Goal: Information Seeking & Learning: Learn about a topic

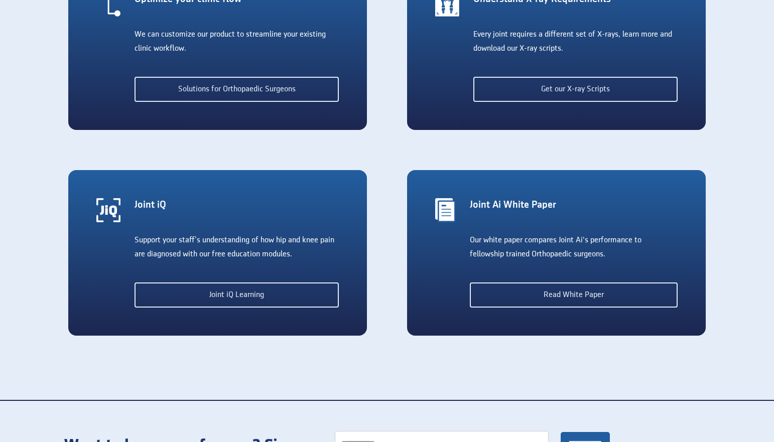
scroll to position [1864, 0]
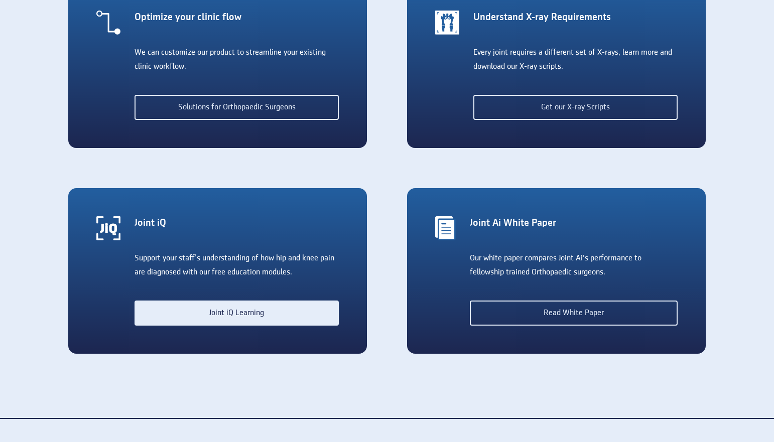
click at [218, 314] on link "Joint iQ Learning" at bounding box center [236, 313] width 204 height 25
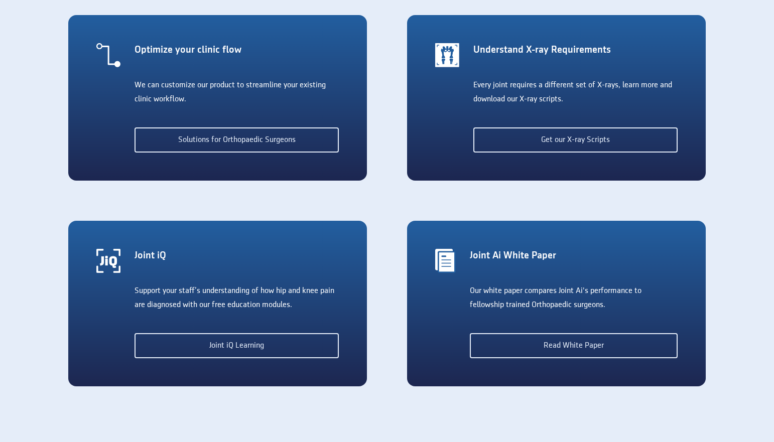
scroll to position [1829, 0]
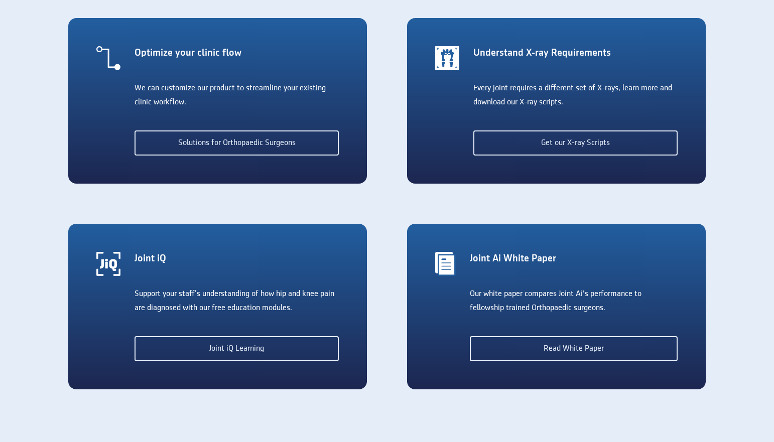
click at [142, 259] on div "Joint iQ" at bounding box center [236, 259] width 204 height 14
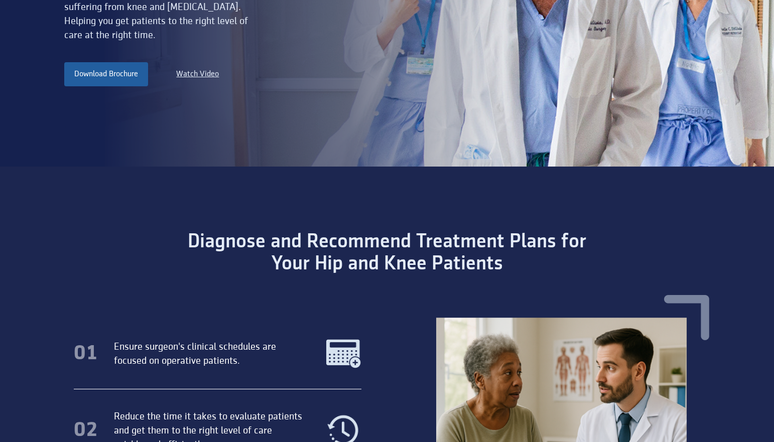
scroll to position [0, 0]
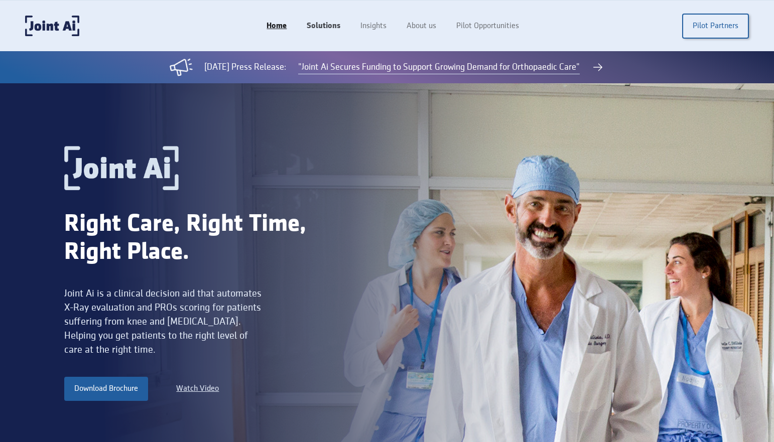
click at [328, 25] on link "Solutions" at bounding box center [324, 26] width 54 height 19
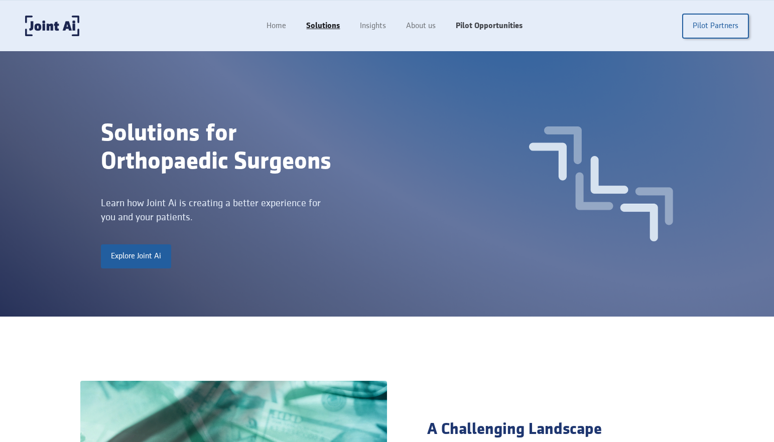
click at [462, 24] on link "Pilot Opportunities" at bounding box center [489, 26] width 87 height 19
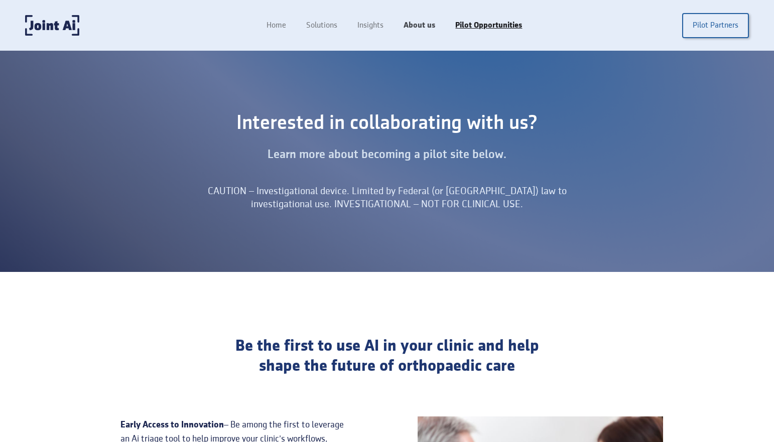
click at [410, 22] on link "About us" at bounding box center [419, 25] width 52 height 19
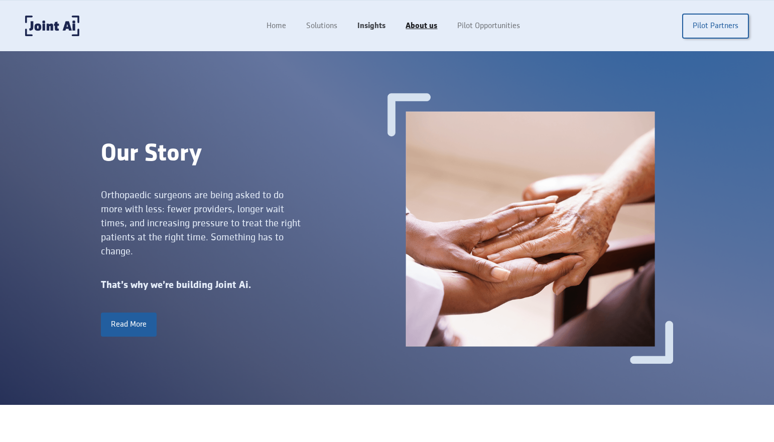
click at [376, 28] on link "Insights" at bounding box center [371, 26] width 48 height 19
click at [375, 23] on link "Insights" at bounding box center [371, 26] width 48 height 19
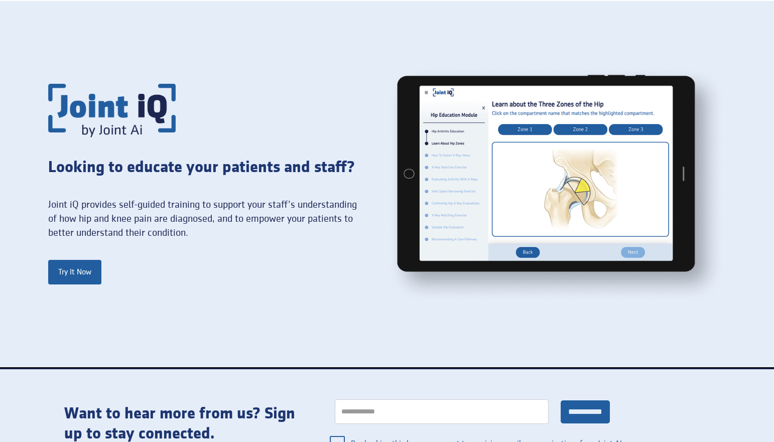
scroll to position [733, 0]
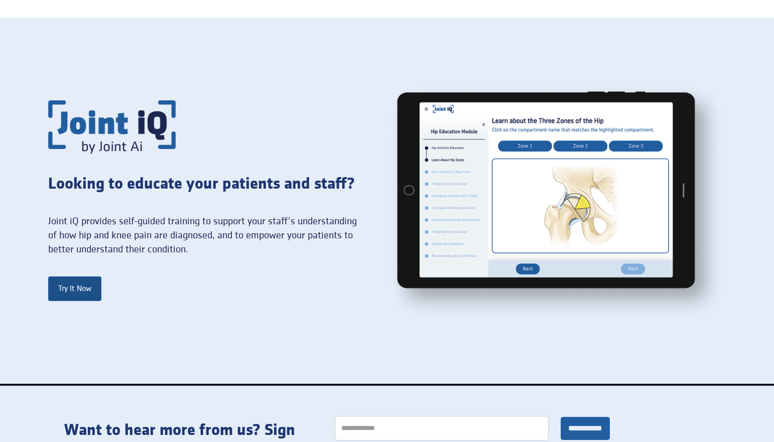
click at [77, 287] on link "Try It Now" at bounding box center [74, 288] width 53 height 24
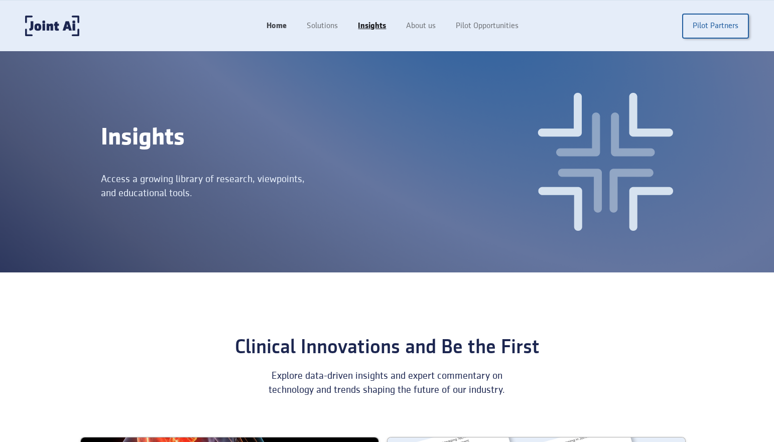
click at [288, 24] on link "Home" at bounding box center [276, 26] width 40 height 19
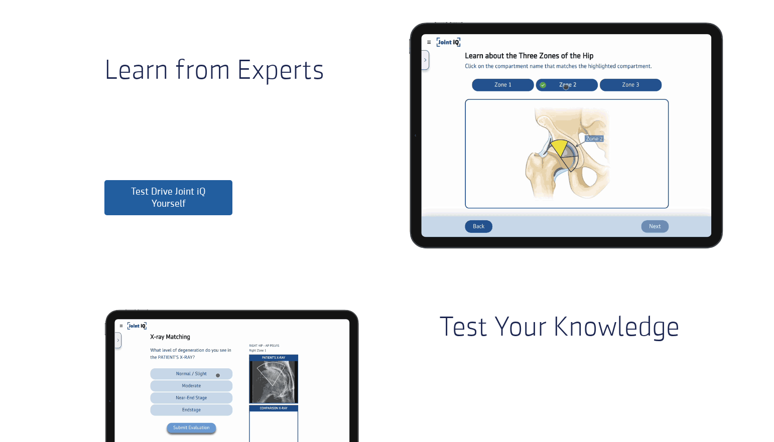
scroll to position [270, 0]
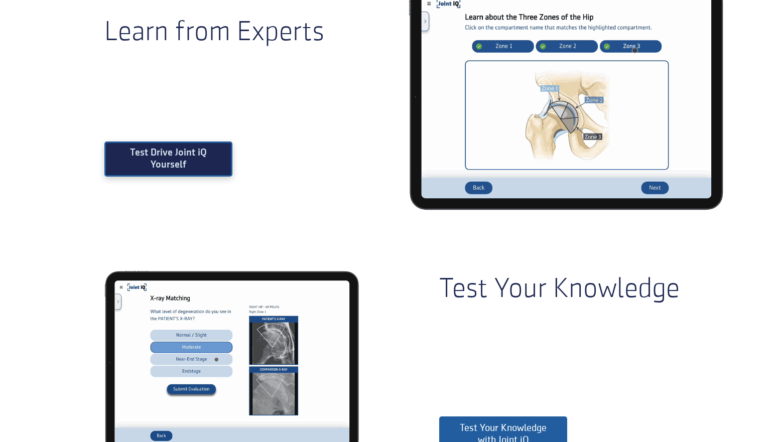
click at [181, 153] on link "Test Drive Joint iQ Yourself" at bounding box center [168, 158] width 128 height 35
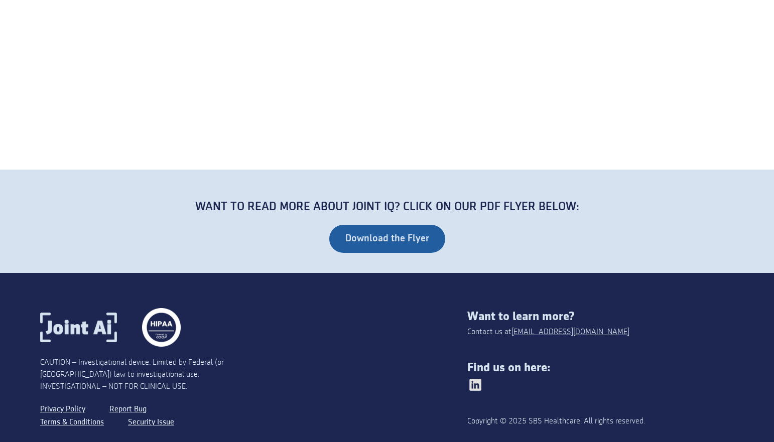
scroll to position [1671, 0]
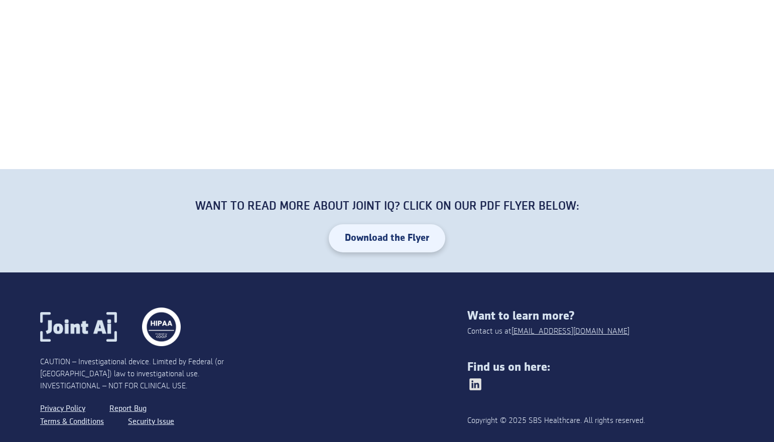
click at [365, 246] on link "Download the Flyer" at bounding box center [387, 238] width 116 height 28
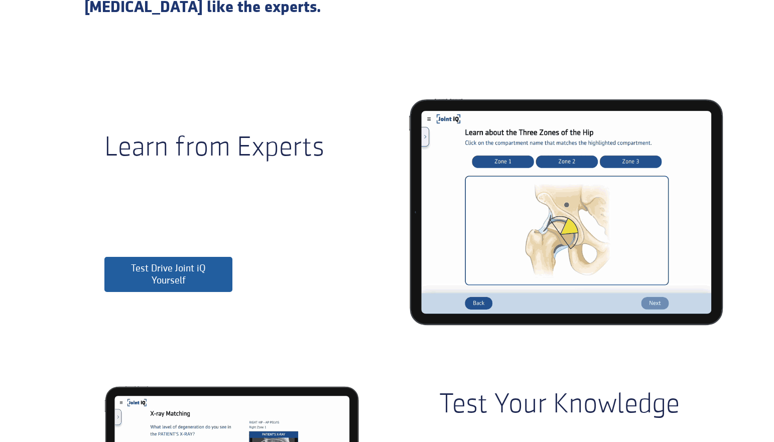
scroll to position [0, 0]
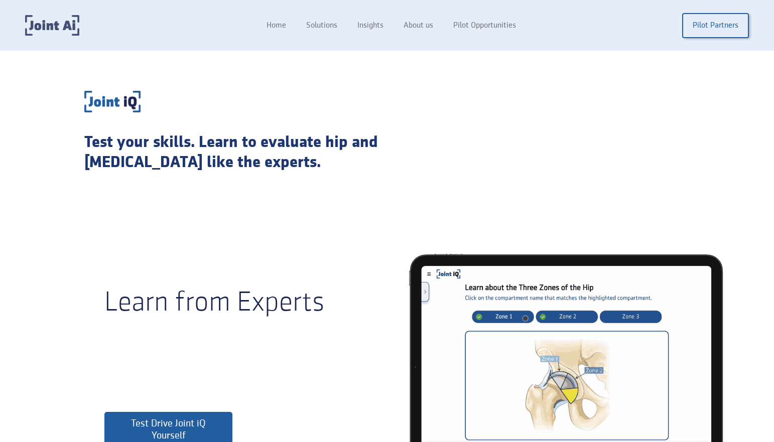
click at [51, 27] on img "home" at bounding box center [52, 25] width 54 height 21
